Goal: Task Accomplishment & Management: Use online tool/utility

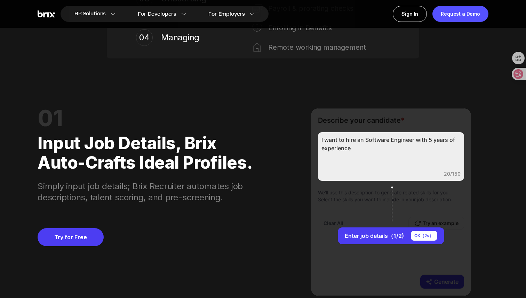
scroll to position [518, 0]
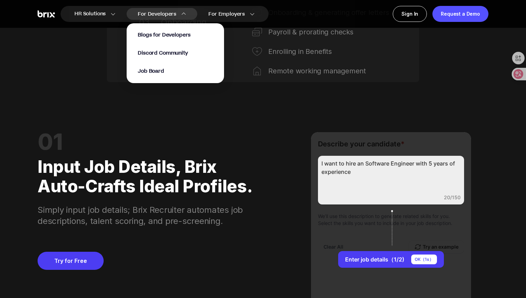
click at [165, 16] on section "Blogs for Developers Discord Community Job Board" at bounding box center [175, 49] width 97 height 67
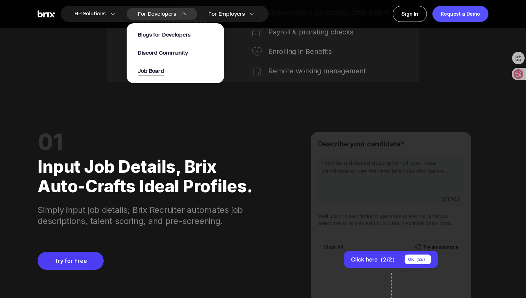
click at [155, 72] on span "Job Board" at bounding box center [151, 72] width 26 height 8
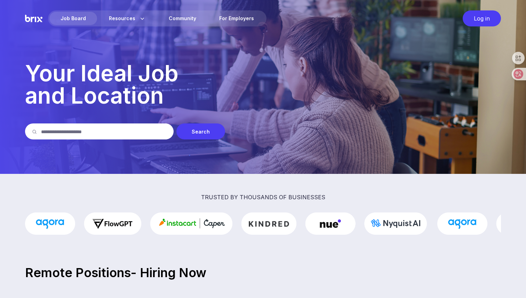
scroll to position [2, 0]
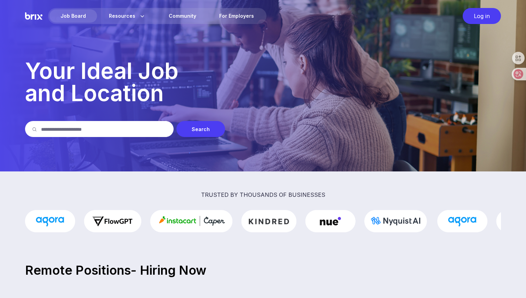
click at [141, 128] on input "text" at bounding box center [104, 129] width 126 height 16
type input "*****"
click at [200, 131] on div "Search" at bounding box center [200, 129] width 49 height 16
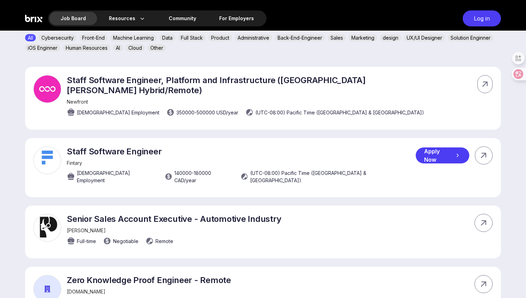
scroll to position [238, 0]
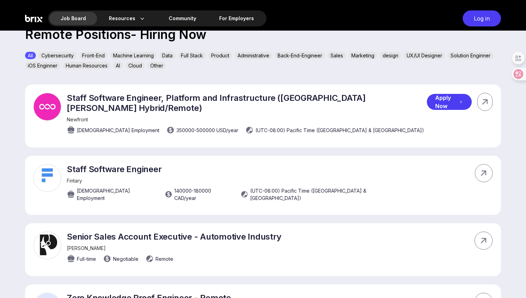
click at [200, 94] on p "Staff Software Engineer, Platform and Infrastructure ([GEOGRAPHIC_DATA][PERSON_…" at bounding box center [247, 103] width 360 height 20
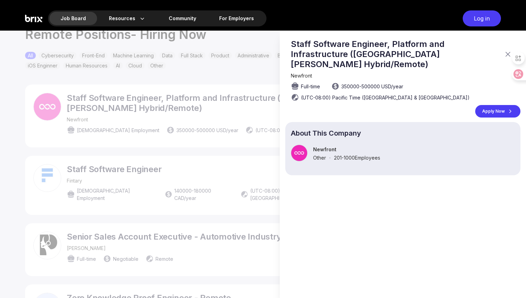
scroll to position [0, 0]
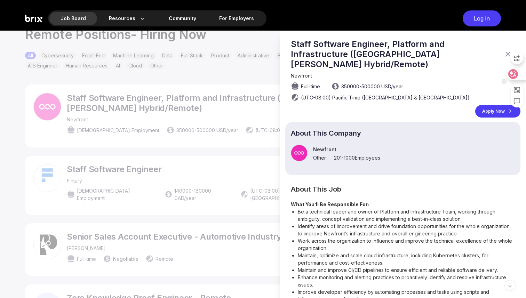
click at [513, 78] on icon at bounding box center [513, 74] width 10 height 10
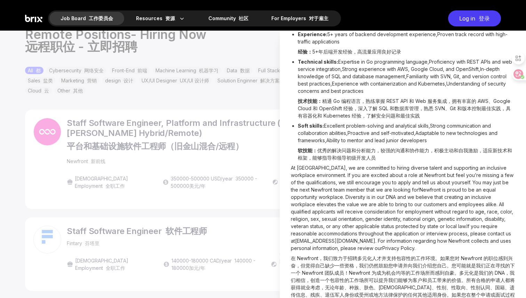
scroll to position [1262, 0]
